Goal: Information Seeking & Learning: Learn about a topic

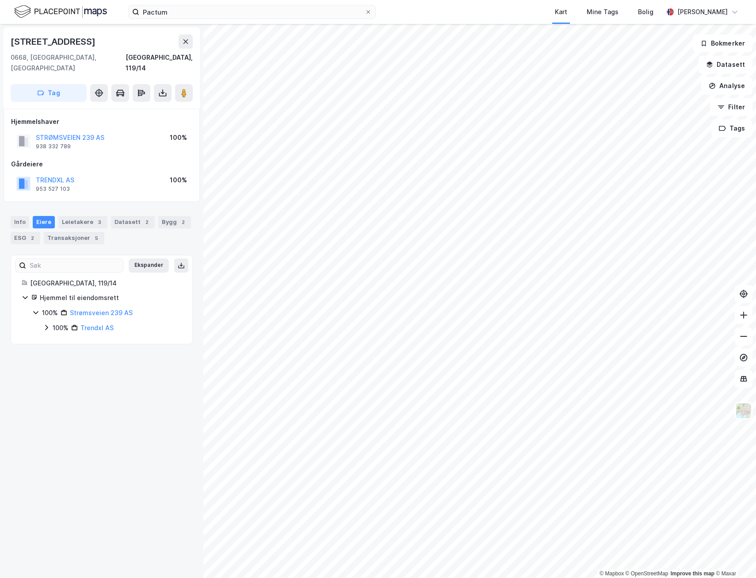
click at [46, 324] on icon at bounding box center [46, 327] width 7 height 7
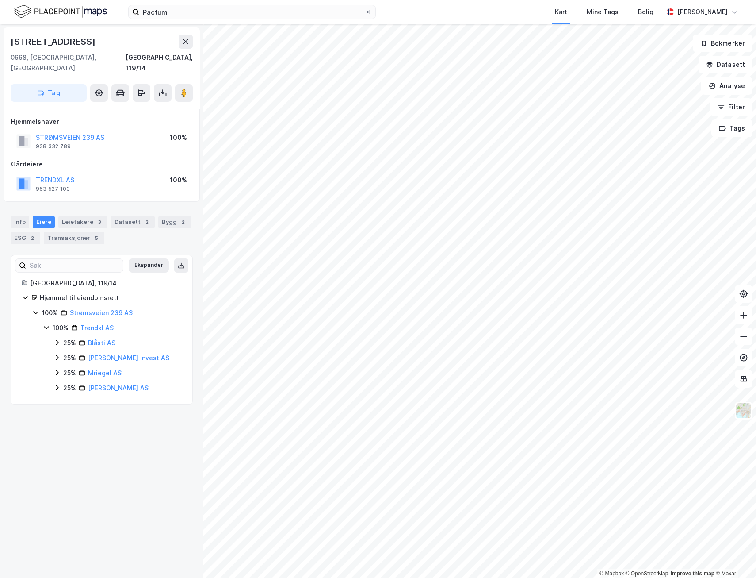
click at [34, 309] on icon at bounding box center [35, 312] width 7 height 7
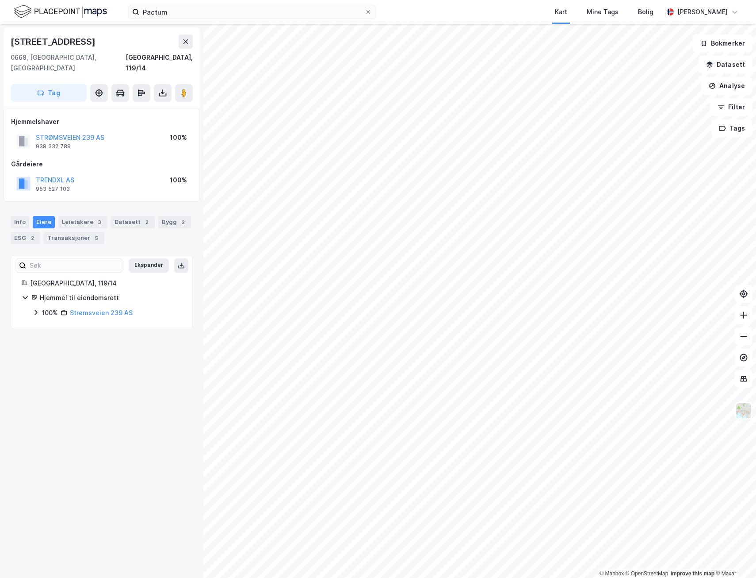
click at [34, 309] on icon at bounding box center [35, 312] width 7 height 7
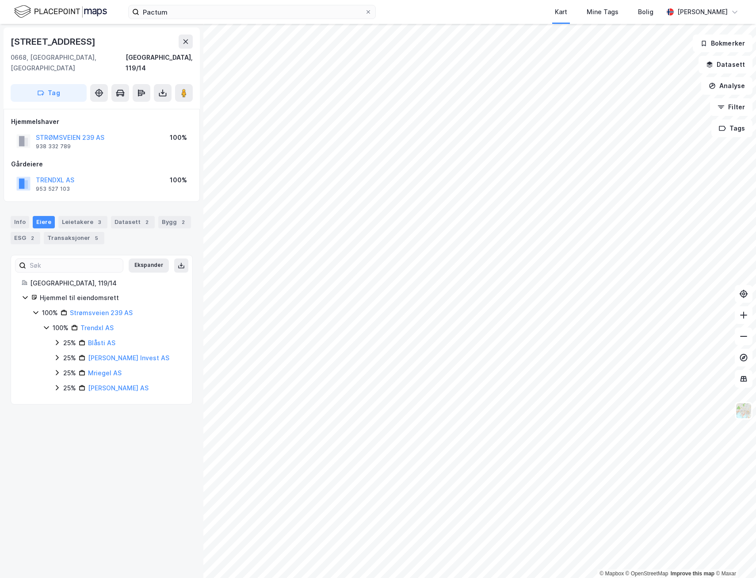
click at [57, 339] on icon at bounding box center [57, 342] width 7 height 7
click at [58, 341] on div "25% Blåsti AS 25% [PERSON_NAME] Invest AS 25% Mriegel AS 25% [PERSON_NAME] AS" at bounding box center [118, 365] width 128 height 56
click at [57, 354] on icon at bounding box center [57, 357] width 7 height 7
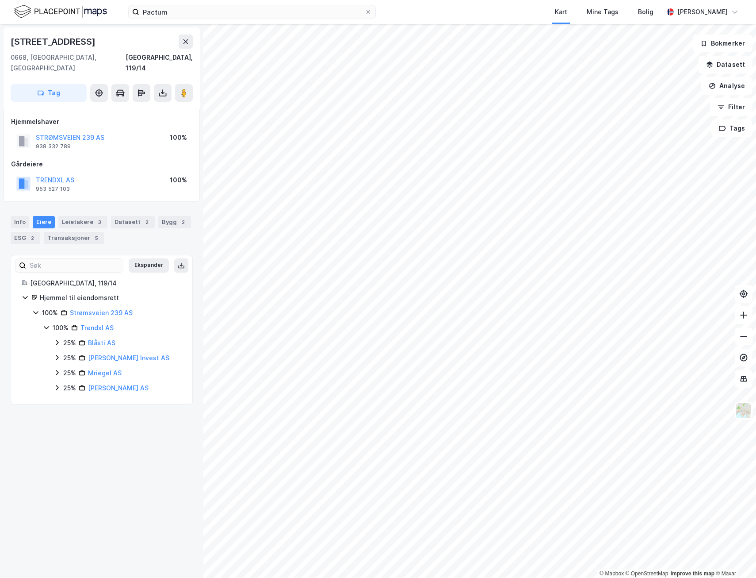
click at [54, 369] on icon at bounding box center [57, 372] width 7 height 7
click at [56, 384] on icon at bounding box center [57, 387] width 7 height 7
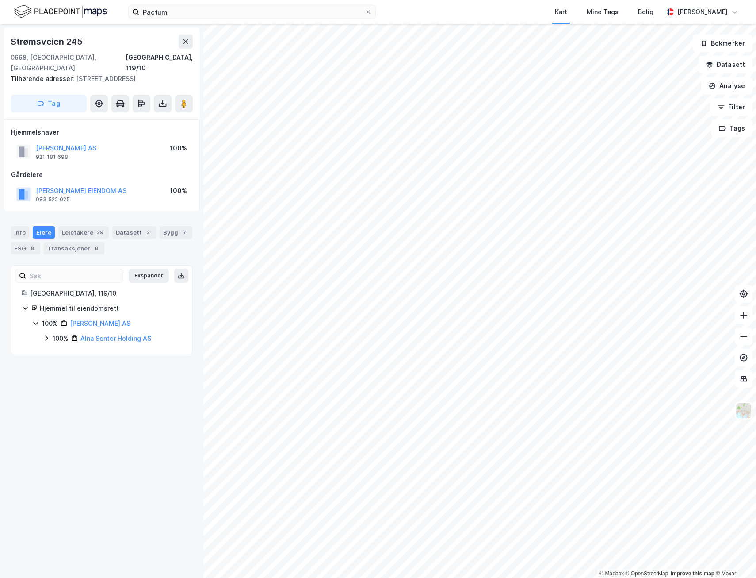
click at [45, 334] on icon at bounding box center [46, 337] width 7 height 7
click at [55, 349] on icon at bounding box center [57, 352] width 7 height 7
click at [55, 352] on icon at bounding box center [56, 353] width 5 height 3
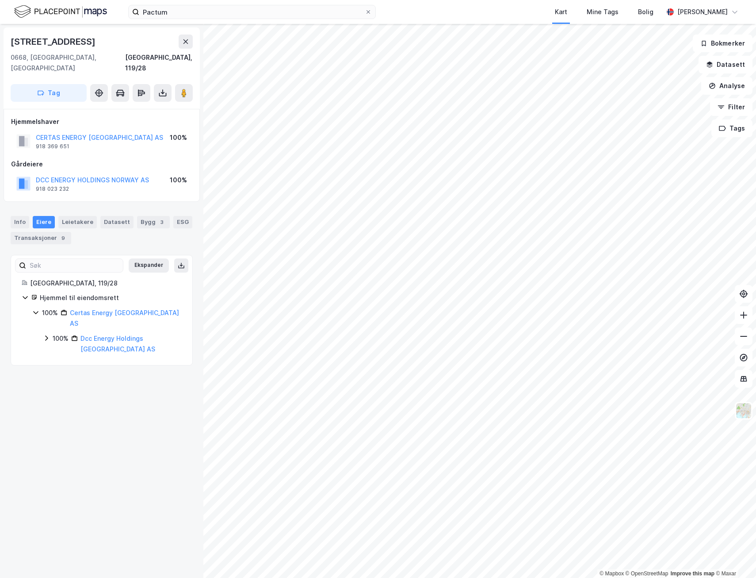
click at [46, 334] on icon at bounding box center [46, 337] width 7 height 7
click at [45, 324] on icon at bounding box center [46, 327] width 7 height 7
click at [54, 339] on icon at bounding box center [57, 342] width 7 height 7
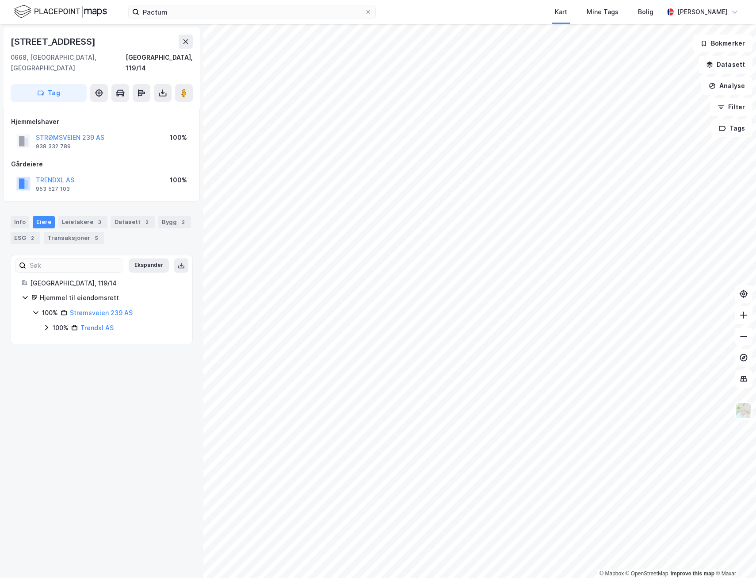
click at [47, 324] on icon at bounding box center [46, 327] width 7 height 7
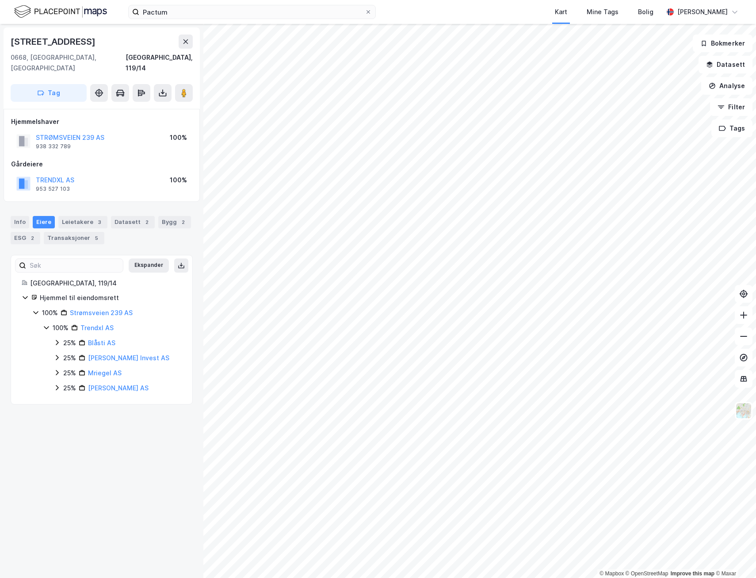
click at [46, 324] on icon at bounding box center [46, 327] width 7 height 7
